Goal: Information Seeking & Learning: Find specific fact

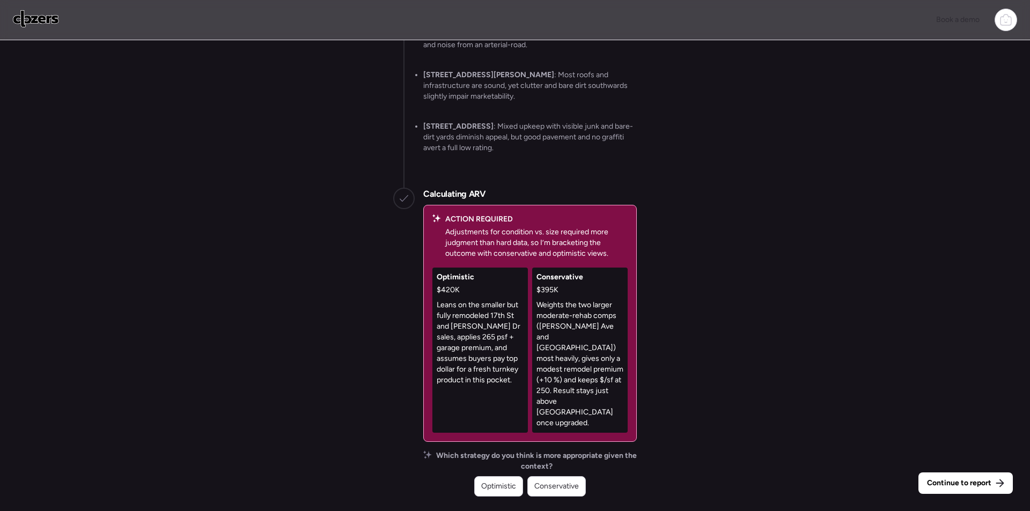
click at [580, 492] on div "Conservative" at bounding box center [557, 487] width 58 height 20
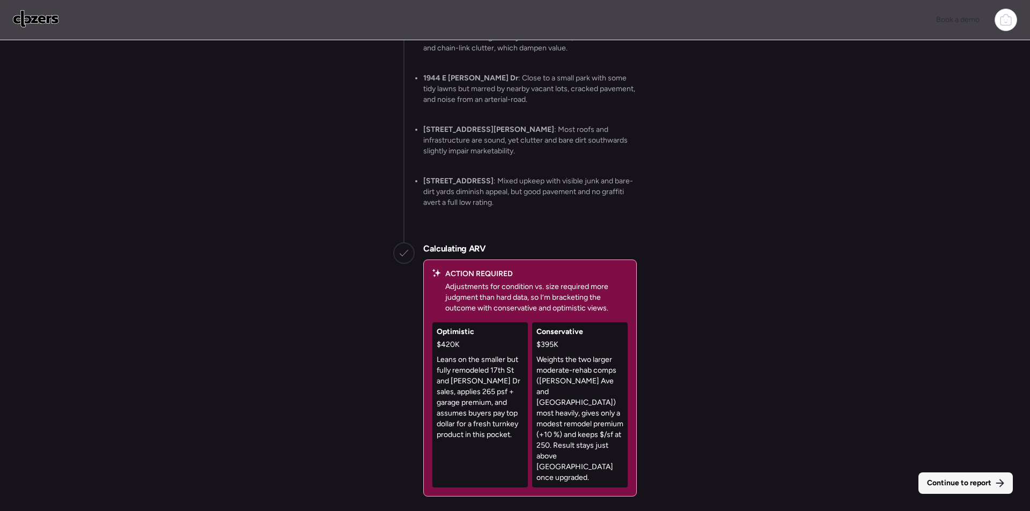
click at [954, 484] on span "Continue to report" at bounding box center [959, 483] width 64 height 11
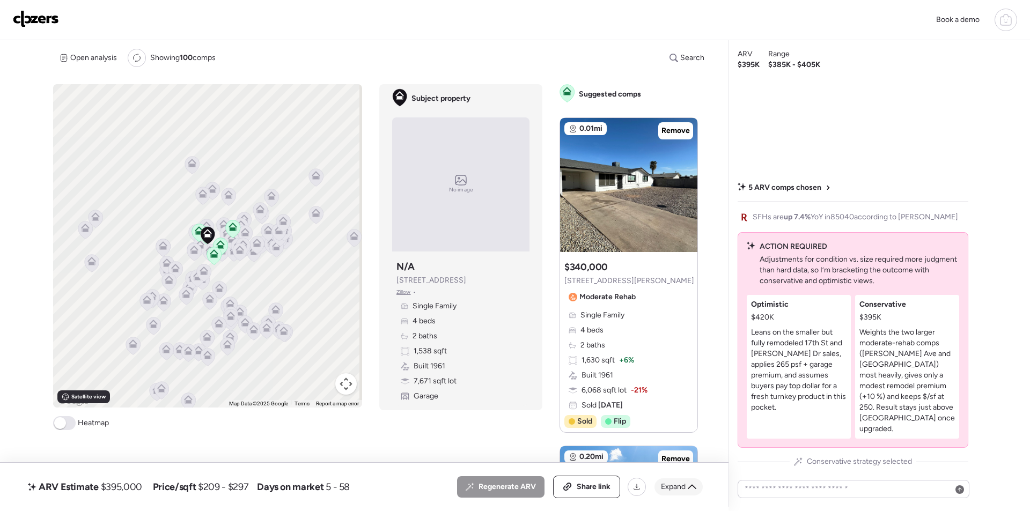
click at [682, 490] on span "Expand" at bounding box center [673, 487] width 25 height 11
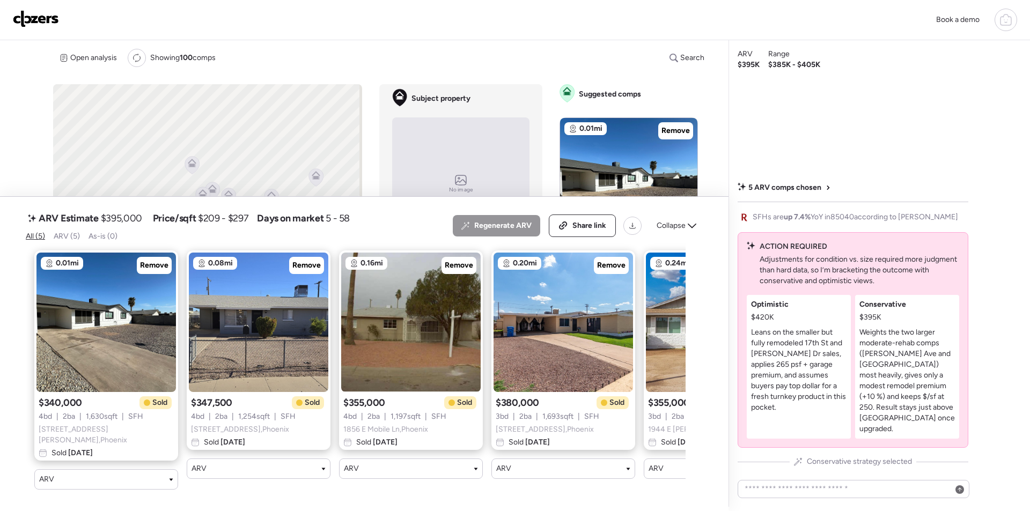
scroll to position [0, 111]
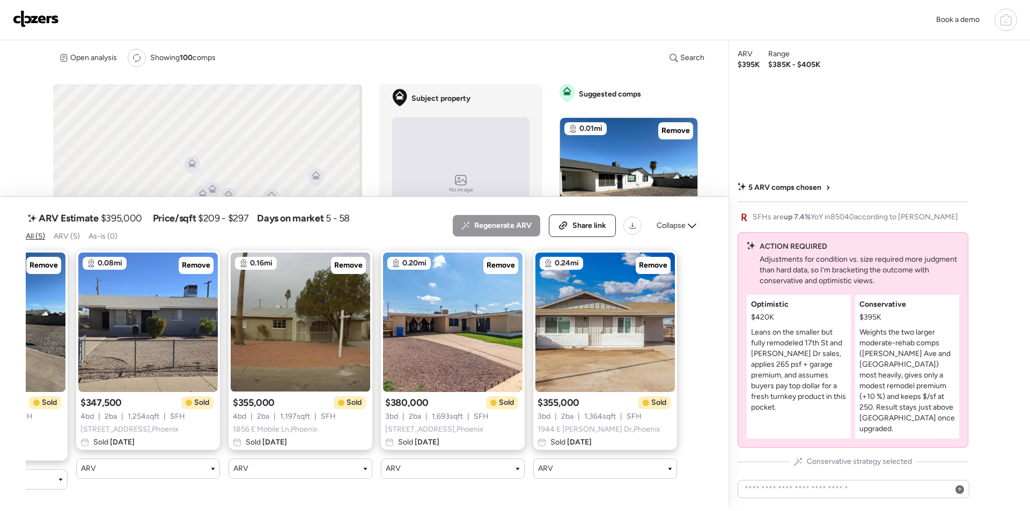
click at [691, 227] on icon at bounding box center [692, 226] width 9 height 9
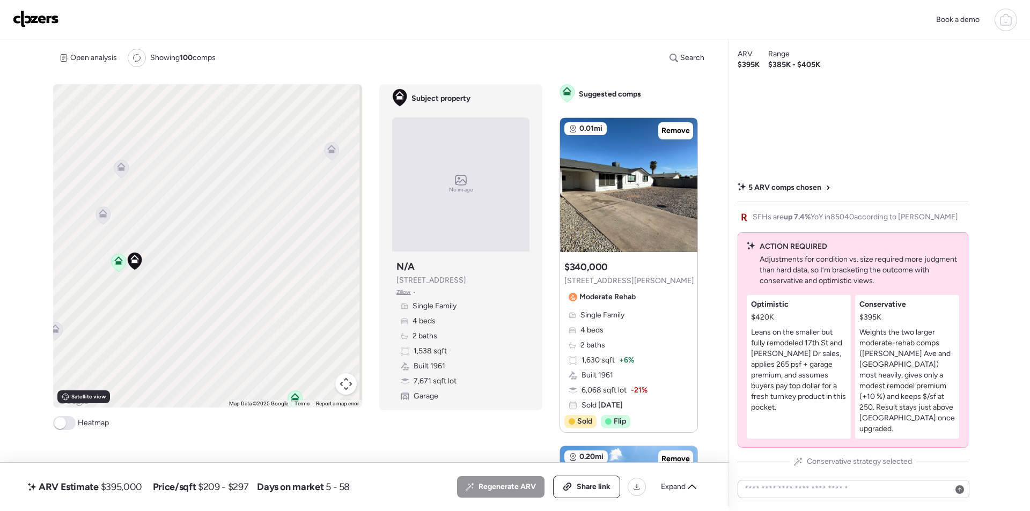
click at [106, 215] on icon at bounding box center [103, 213] width 9 height 9
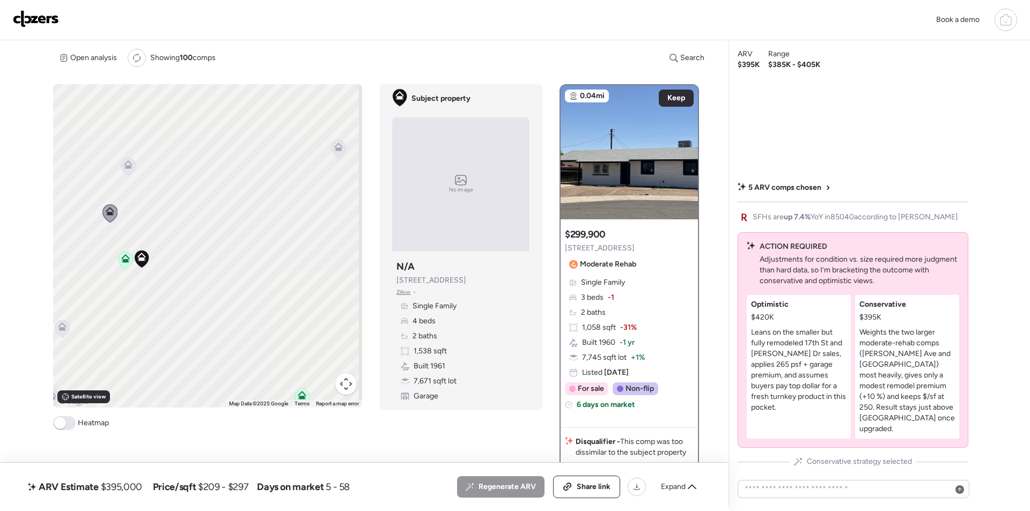
drag, startPoint x: 200, startPoint y: 259, endPoint x: 246, endPoint y: 247, distance: 47.1
click at [247, 248] on div "To activate drag with keyboard, press Alt + Enter. Once in keyboard drag state,…" at bounding box center [207, 246] width 309 height 324
click at [183, 156] on icon at bounding box center [179, 155] width 14 height 18
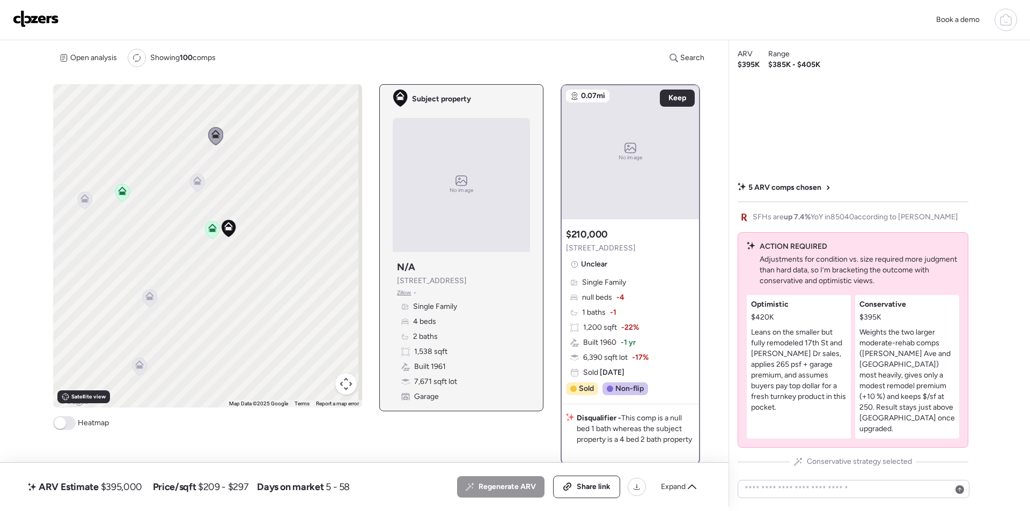
drag, startPoint x: 184, startPoint y: 257, endPoint x: 217, endPoint y: 211, distance: 56.1
click at [221, 219] on div at bounding box center [228, 229] width 15 height 20
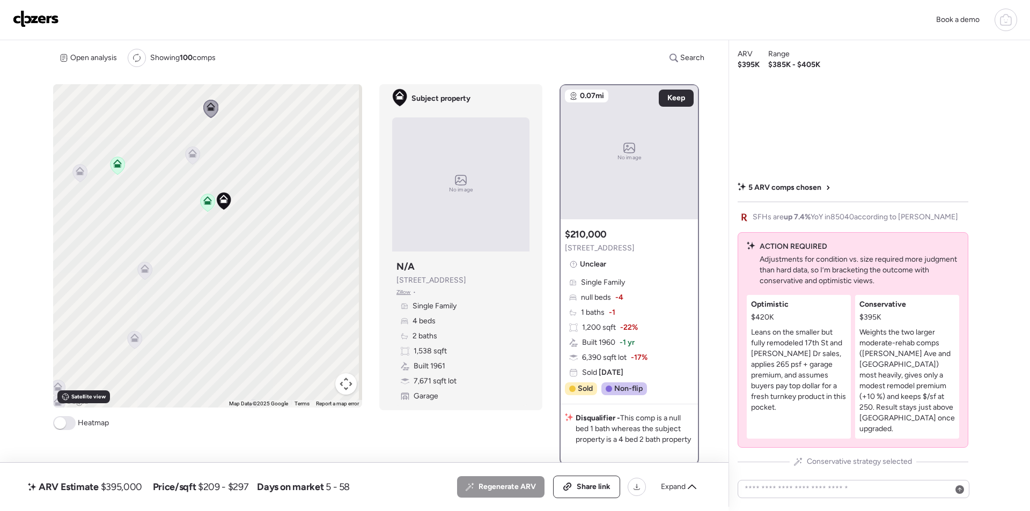
click at [149, 268] on icon at bounding box center [145, 271] width 14 height 18
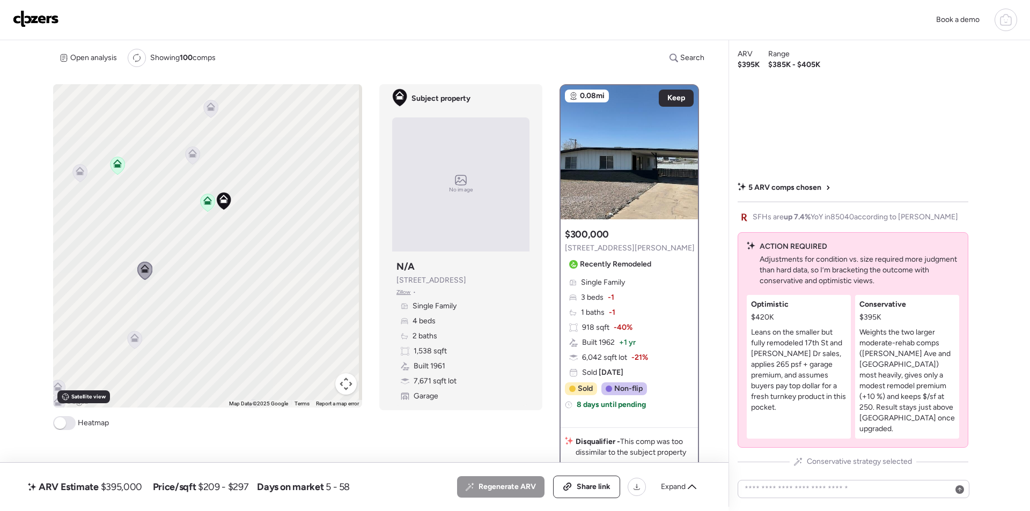
click at [131, 342] on icon at bounding box center [135, 340] width 14 height 18
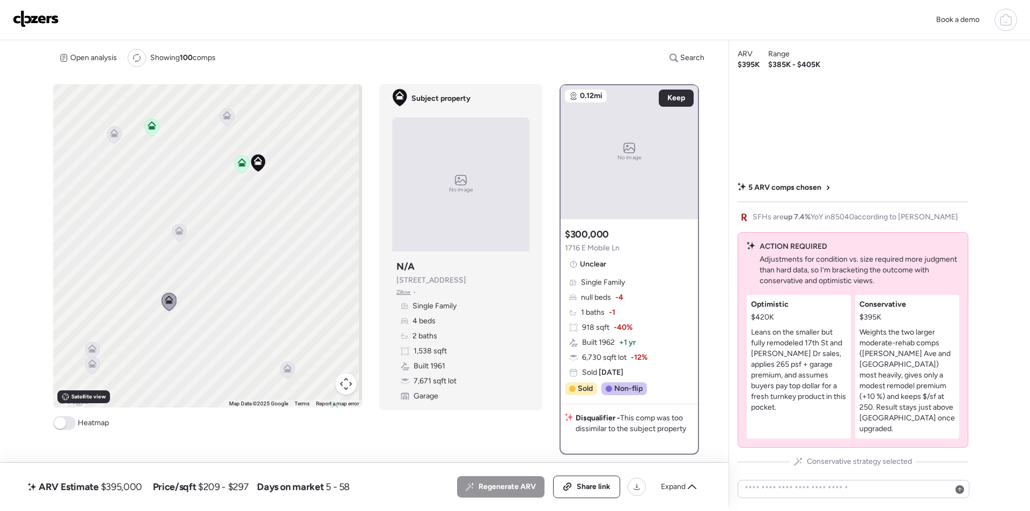
drag, startPoint x: 156, startPoint y: 333, endPoint x: 182, endPoint y: 299, distance: 42.4
click at [182, 299] on div "To activate drag with keyboard, press Alt + Enter. Once in keyboard drag state,…" at bounding box center [207, 246] width 309 height 324
click at [670, 480] on div "Expand" at bounding box center [679, 487] width 48 height 17
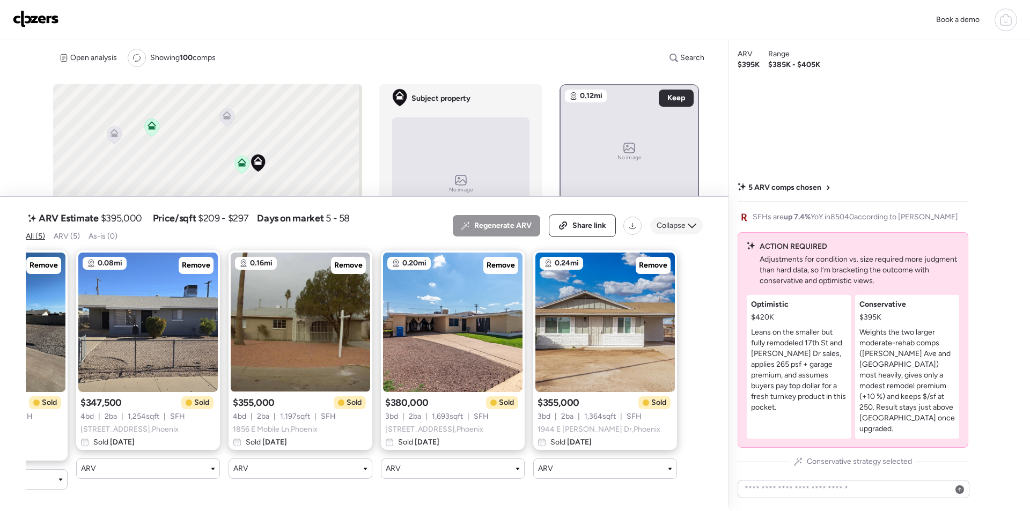
click at [683, 231] on span "Collapse" at bounding box center [671, 226] width 29 height 11
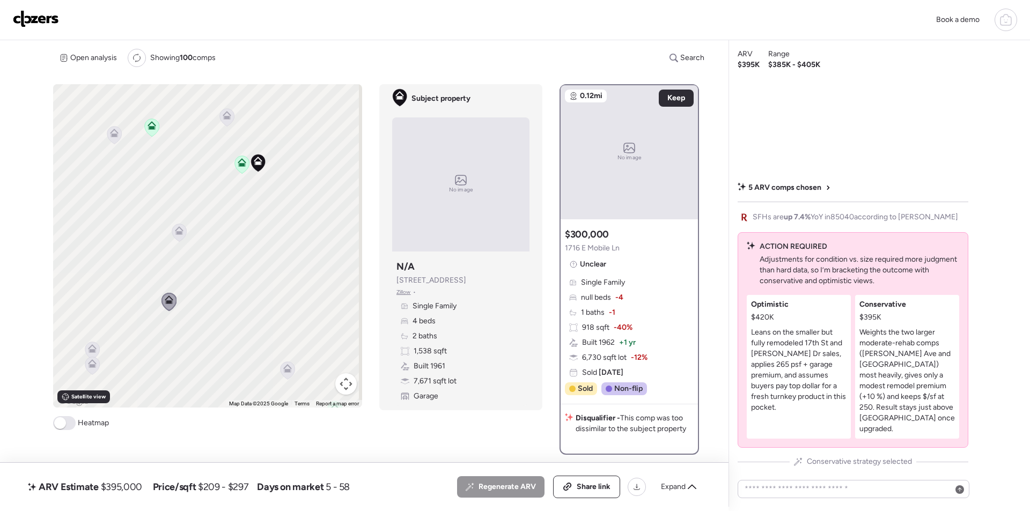
click at [131, 489] on span "$395,000" at bounding box center [121, 487] width 41 height 13
click at [131, 490] on span "$395,000" at bounding box center [121, 487] width 41 height 13
copy span "395,000"
click at [584, 485] on span "Share link" at bounding box center [594, 487] width 34 height 11
